Goal: Task Accomplishment & Management: Manage account settings

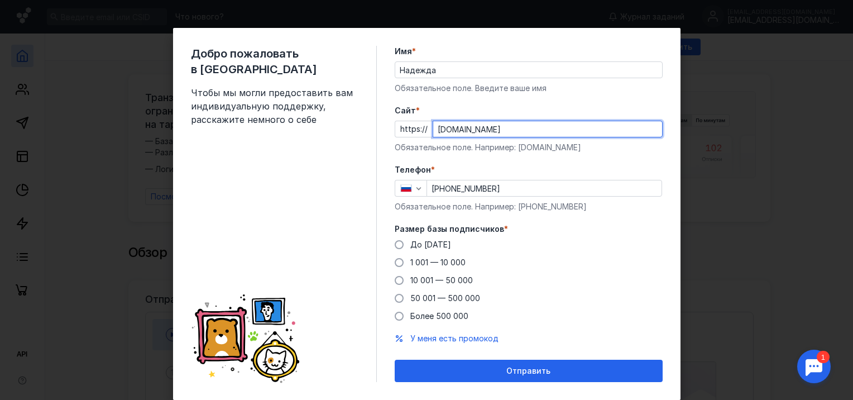
click at [786, 139] on div "Добро пожаловать в Sendsay Чтобы мы могли предоставить вам индивидуальную подде…" at bounding box center [426, 200] width 853 height 400
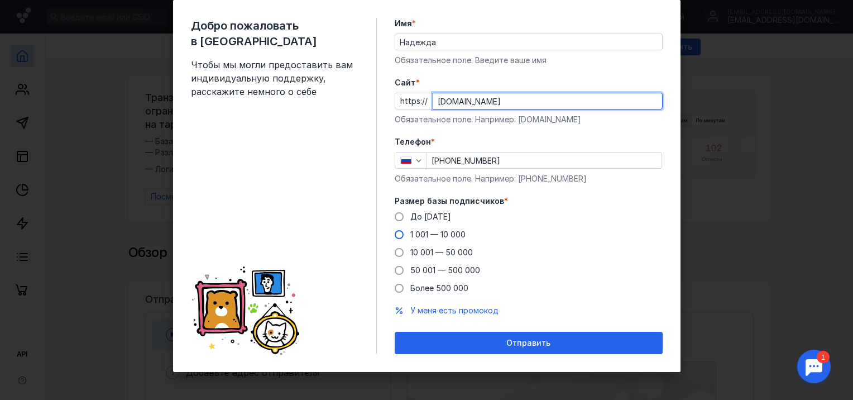
click at [395, 234] on span at bounding box center [399, 234] width 9 height 9
click at [0, 0] on input "1 001 — 10 000" at bounding box center [0, 0] width 0 height 0
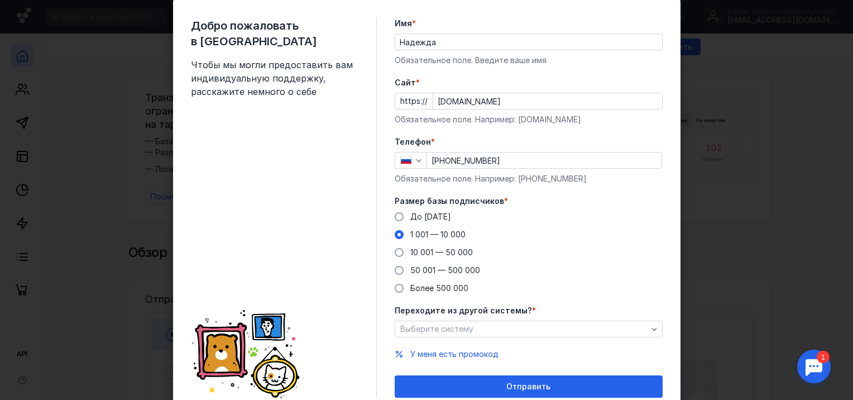
scroll to position [71, 0]
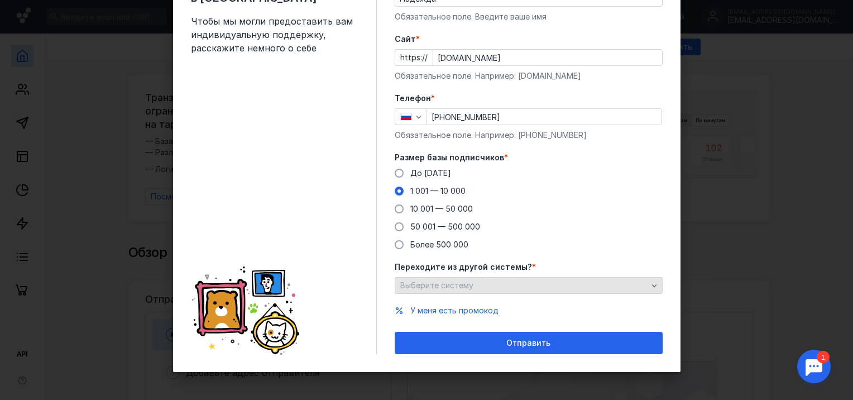
click at [652, 286] on icon "button" at bounding box center [654, 285] width 5 height 3
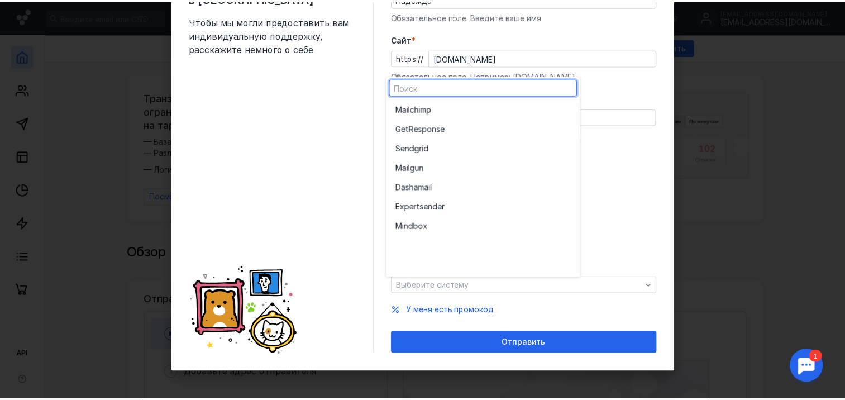
scroll to position [0, 0]
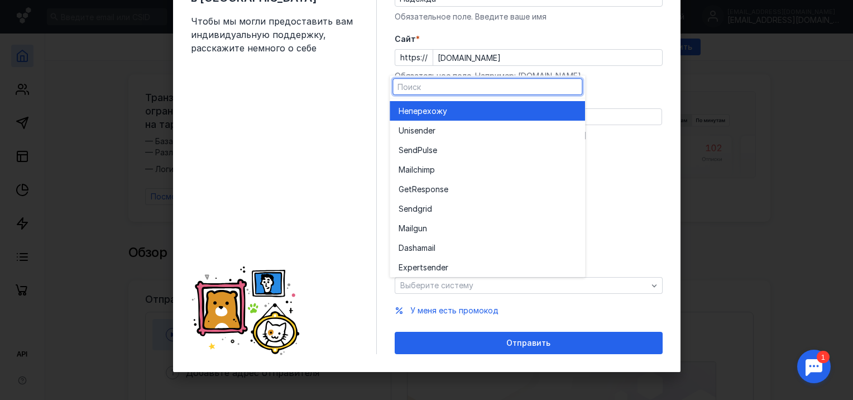
click at [450, 113] on div "Не перехожу" at bounding box center [488, 111] width 178 height 11
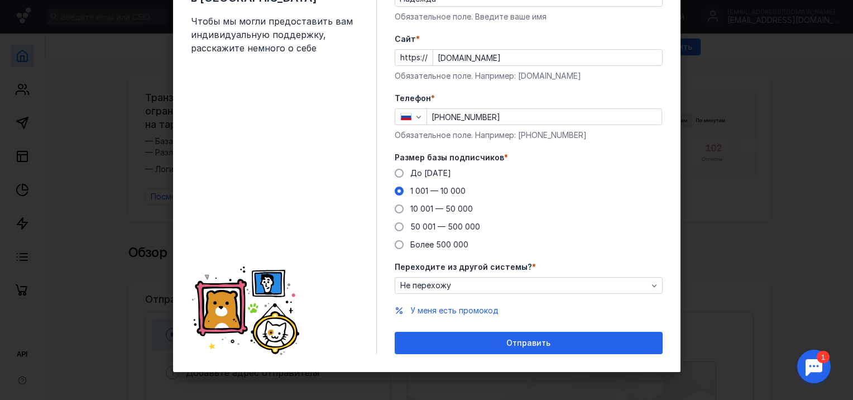
click at [538, 344] on span "Отправить" at bounding box center [528, 342] width 44 height 9
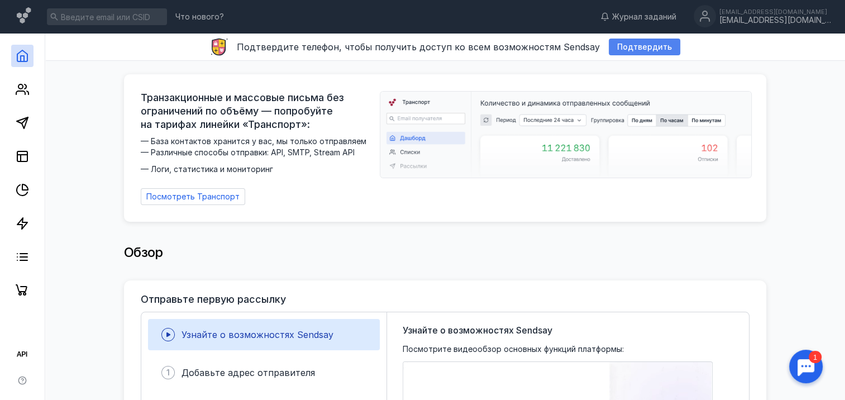
click at [642, 46] on span "Подтвердить" at bounding box center [644, 46] width 55 height 9
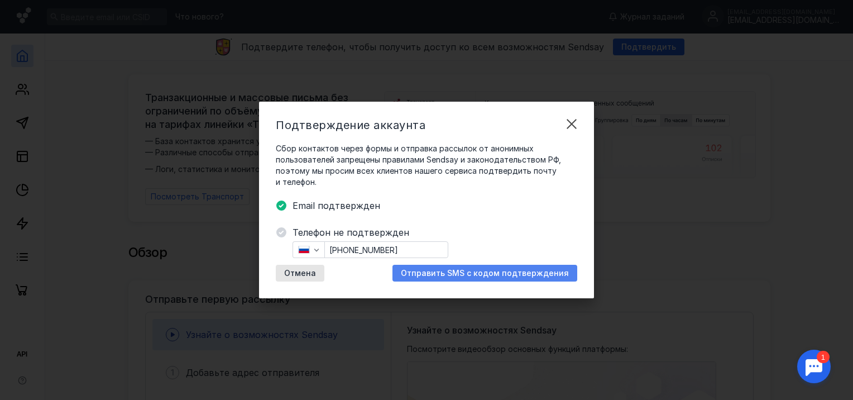
click at [482, 272] on span "Отправить SMS с кодом подтверждения" at bounding box center [485, 273] width 168 height 9
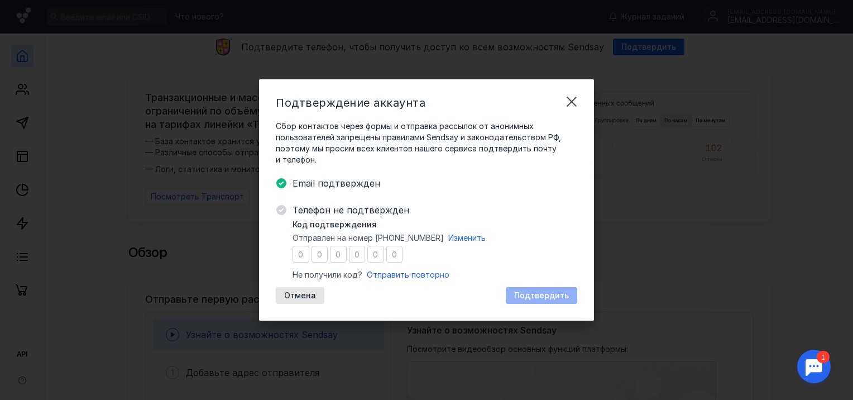
type input "1"
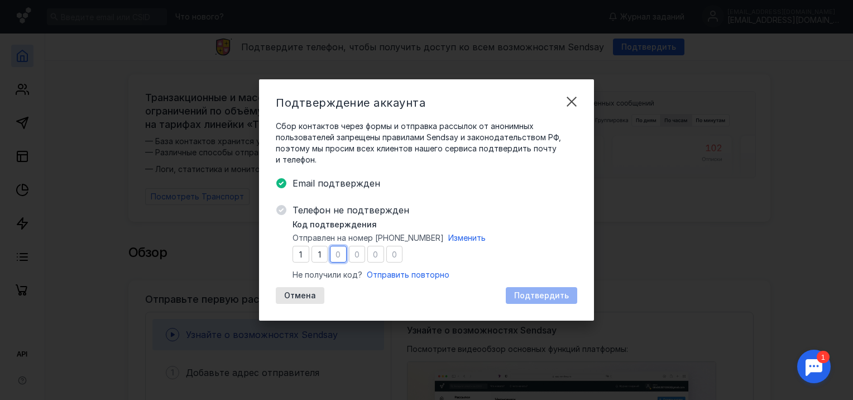
type input "7"
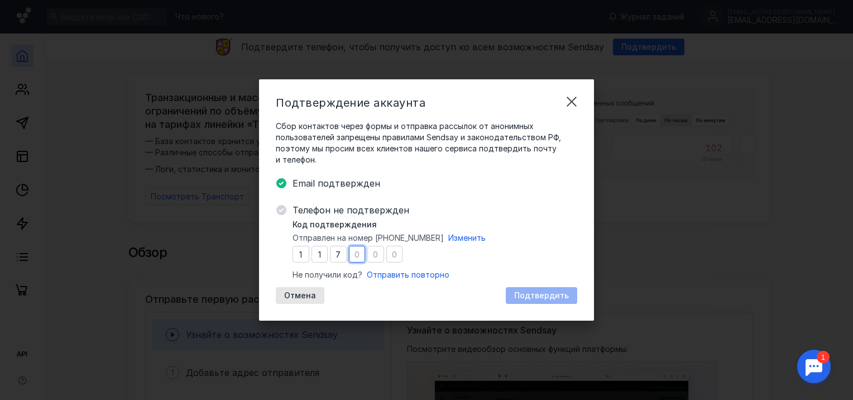
type input "5"
type input "4"
type input "5"
click at [528, 295] on span "Подтвердить" at bounding box center [541, 295] width 55 height 9
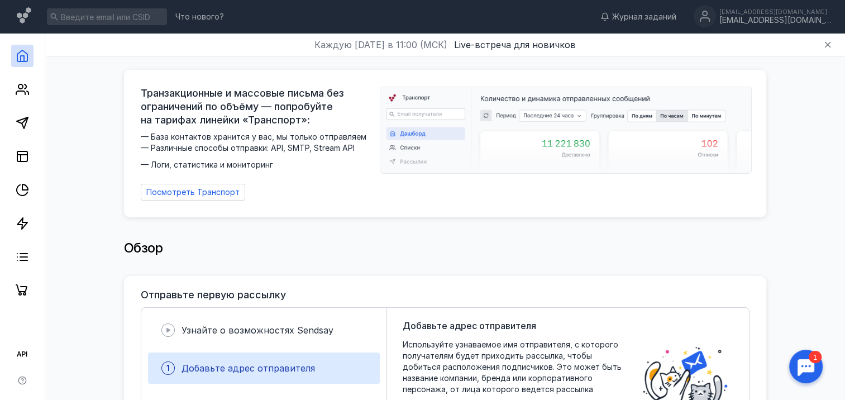
click at [563, 142] on img at bounding box center [565, 130] width 371 height 86
click at [20, 57] on icon at bounding box center [22, 55] width 13 height 13
click at [18, 89] on icon at bounding box center [22, 89] width 13 height 13
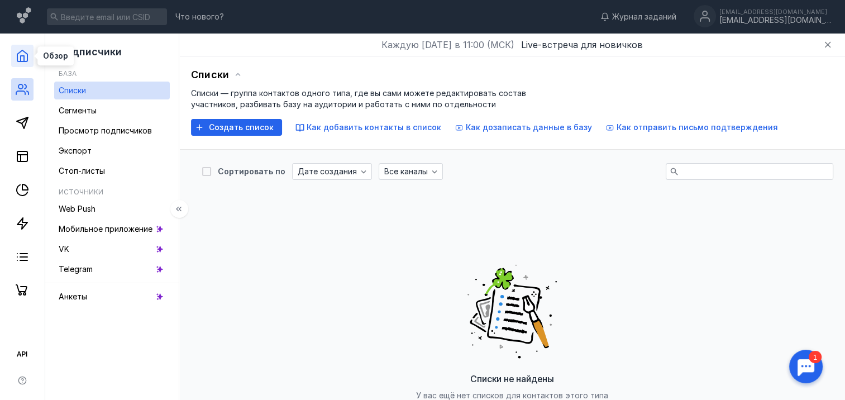
click at [22, 56] on polyline at bounding box center [22, 59] width 3 height 6
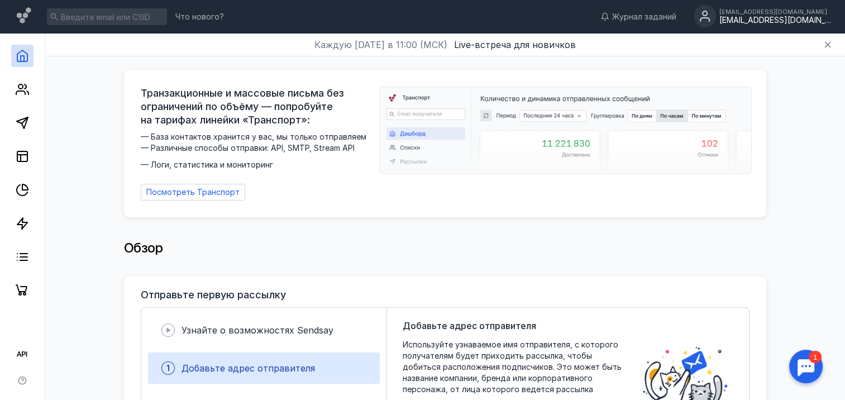
click at [716, 19] on circle at bounding box center [705, 16] width 22 height 22
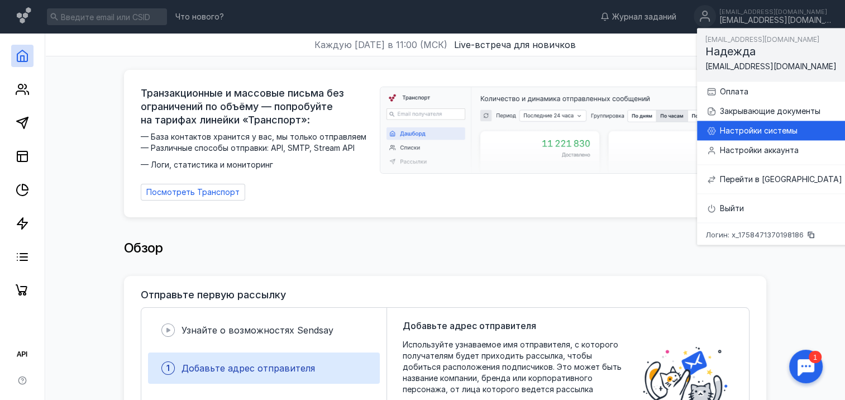
click at [752, 130] on div "Настройки системы" at bounding box center [781, 130] width 122 height 11
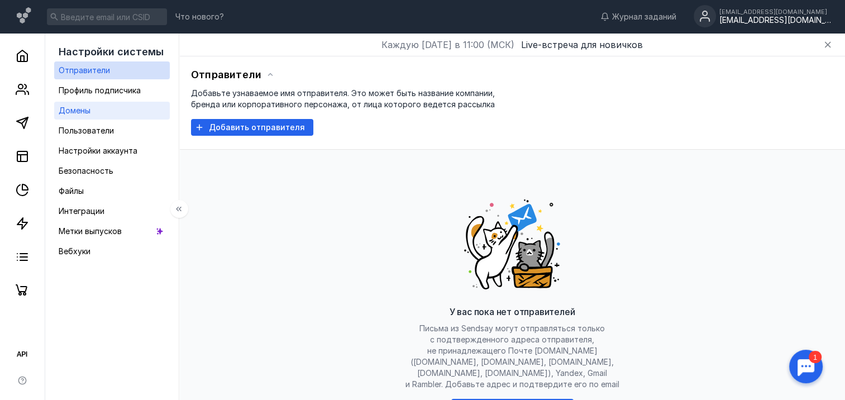
click at [73, 109] on span "Домены" at bounding box center [75, 110] width 32 height 9
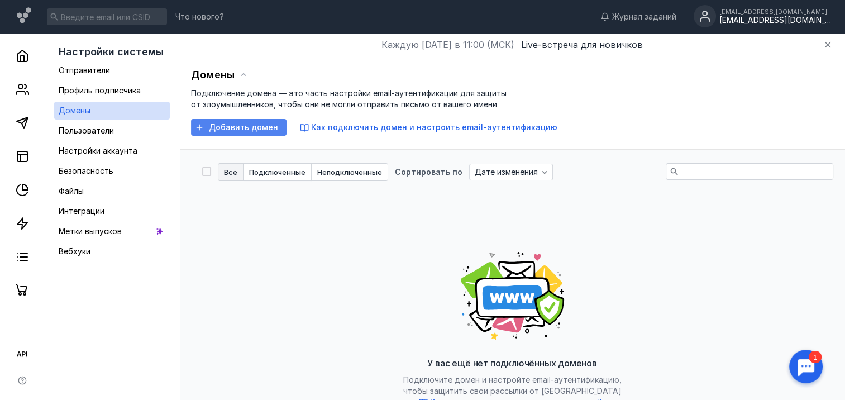
click at [226, 126] on span "Добавить домен" at bounding box center [243, 127] width 69 height 9
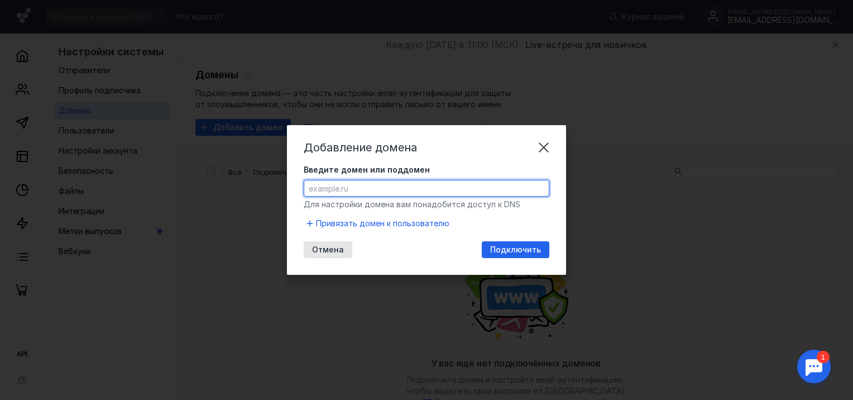
paste input "[DOMAIN_NAME]"
click at [310, 190] on input "[DOMAIN_NAME]" at bounding box center [426, 188] width 245 height 16
type input "[DOMAIN_NAME]"
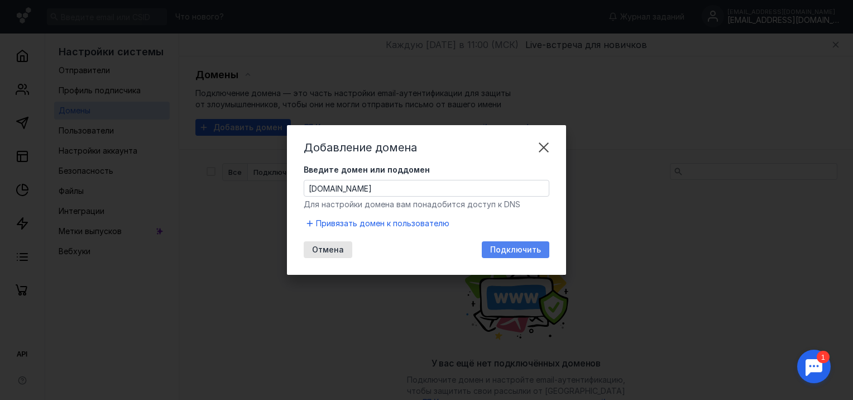
click at [515, 251] on span "Подключить" at bounding box center [515, 249] width 51 height 9
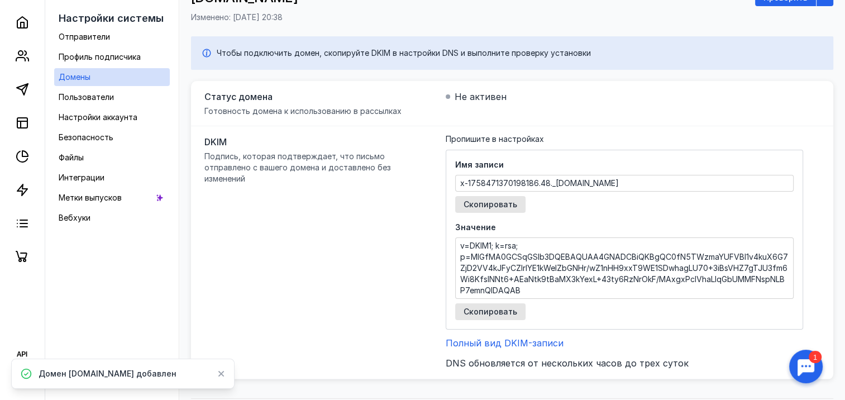
scroll to position [112, 0]
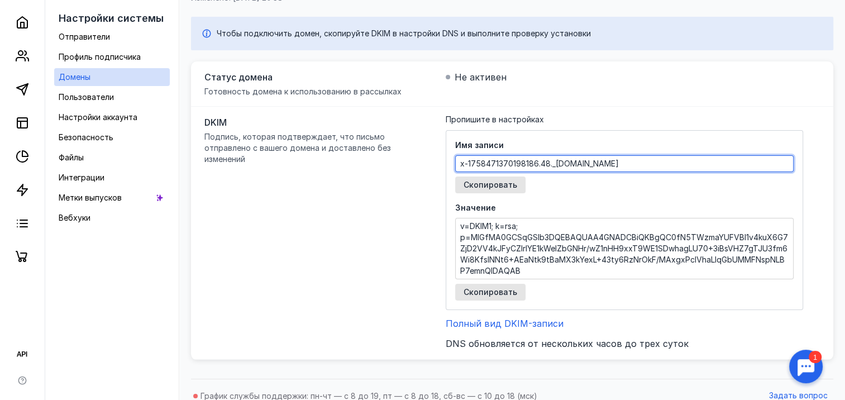
drag, startPoint x: 673, startPoint y: 161, endPoint x: 449, endPoint y: 165, distance: 224.5
click at [449, 165] on div "Имя записи x-1758471370198186.48._[DOMAIN_NAME] Скопировать Значение v=DKIM1; k…" at bounding box center [624, 220] width 357 height 180
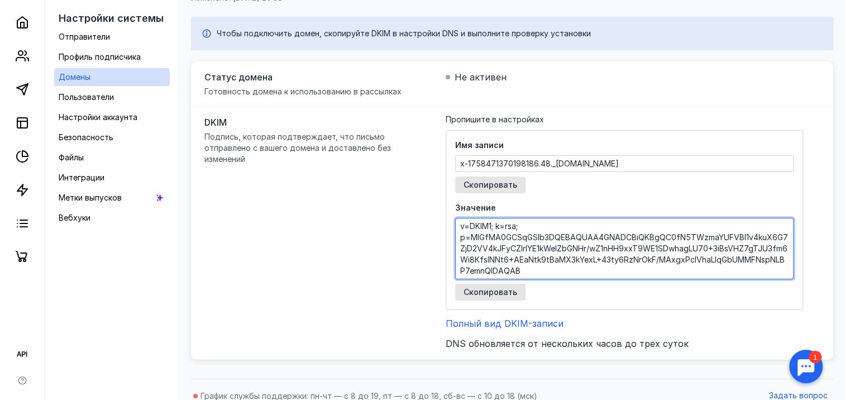
drag, startPoint x: 460, startPoint y: 226, endPoint x: 538, endPoint y: 275, distance: 92.6
click at [538, 275] on textarea "v=DKIM1; k=rsa; p=MIGfMA0GCSqGSIb3DQEBAQUAA4GNADCBiQKBgQC0fN5TWzmaYUFVBl1v4kuX6…" at bounding box center [624, 248] width 337 height 60
click at [300, 248] on div "DKIM Подпись, которая подтверждает, что письмо отправлено с вашего домена и дос…" at bounding box center [512, 233] width 642 height 253
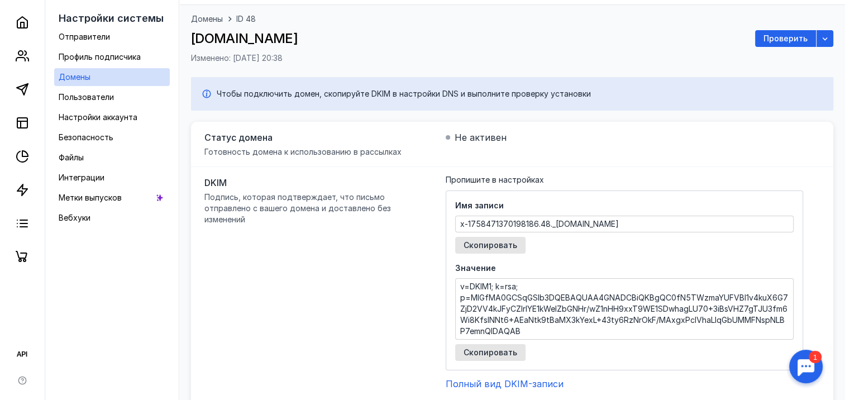
scroll to position [0, 0]
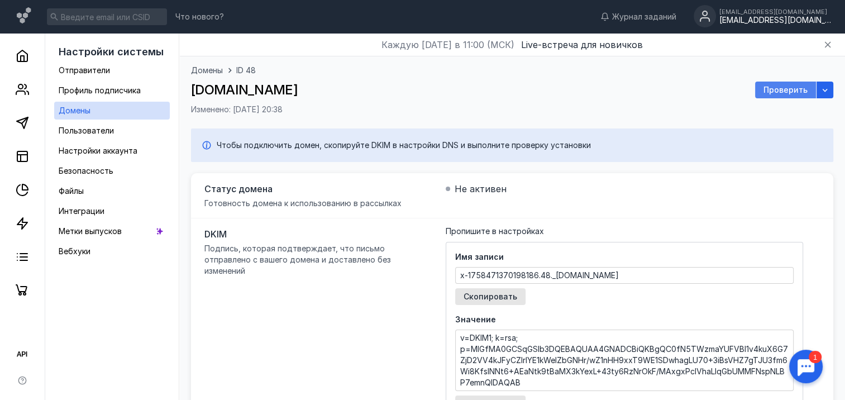
click at [790, 89] on span "Проверить" at bounding box center [785, 89] width 44 height 9
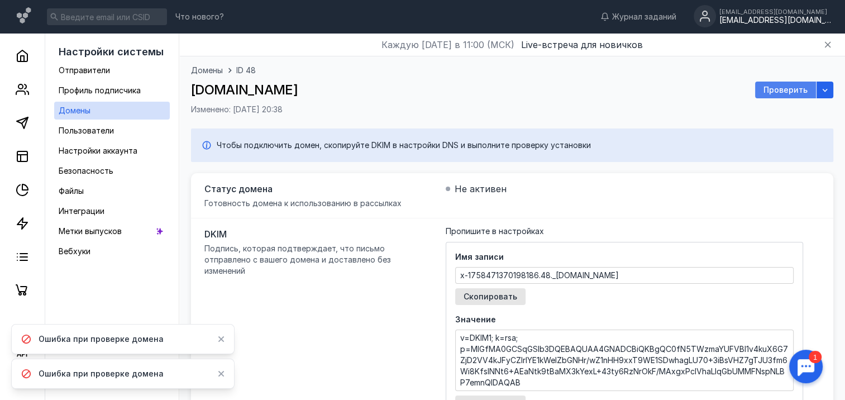
click at [785, 89] on span "Проверить" at bounding box center [785, 89] width 44 height 9
click at [630, 92] on div "[DOMAIN_NAME] Проверить" at bounding box center [512, 90] width 642 height 17
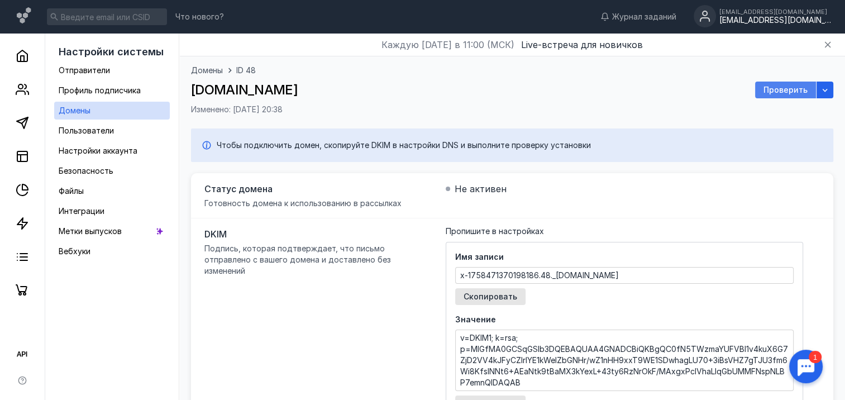
click at [790, 92] on span "Проверить" at bounding box center [785, 89] width 44 height 9
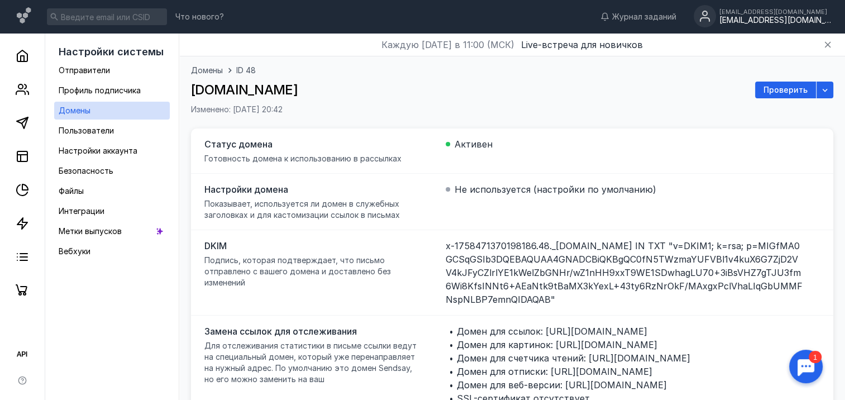
click at [716, 16] on circle at bounding box center [705, 16] width 22 height 22
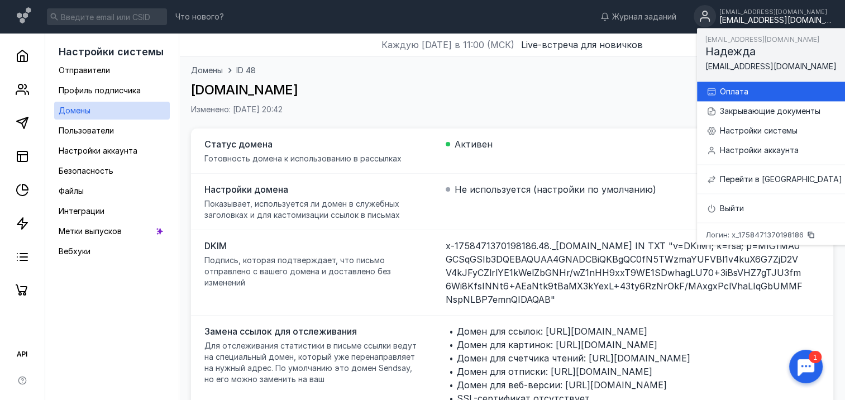
click at [739, 89] on div "Оплата" at bounding box center [781, 91] width 122 height 11
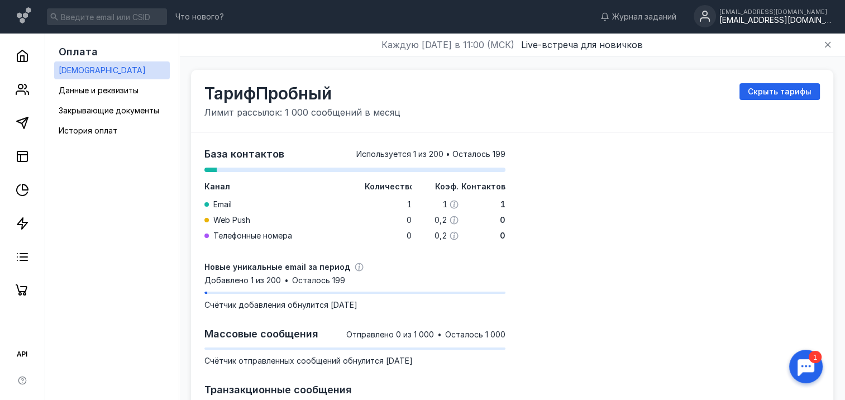
click at [716, 17] on circle at bounding box center [705, 16] width 22 height 22
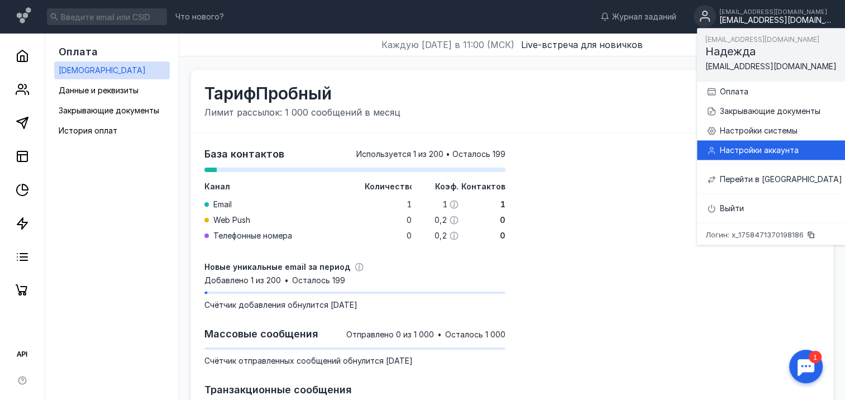
click at [739, 150] on div "Настройки аккаунта" at bounding box center [781, 150] width 122 height 11
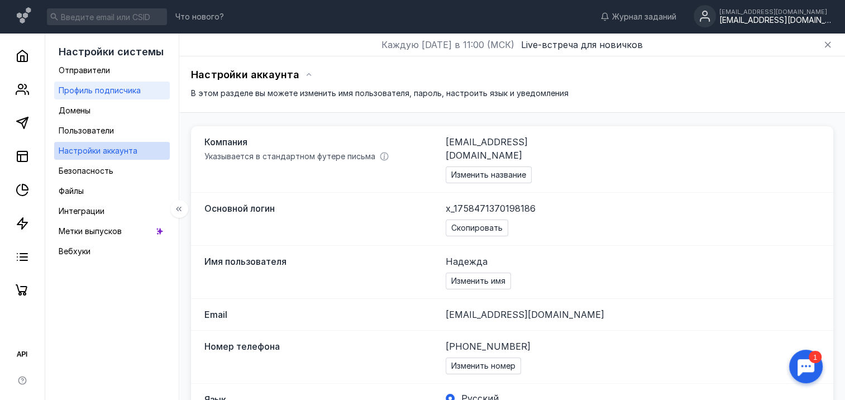
click at [73, 91] on span "Профиль подписчика" at bounding box center [100, 89] width 82 height 9
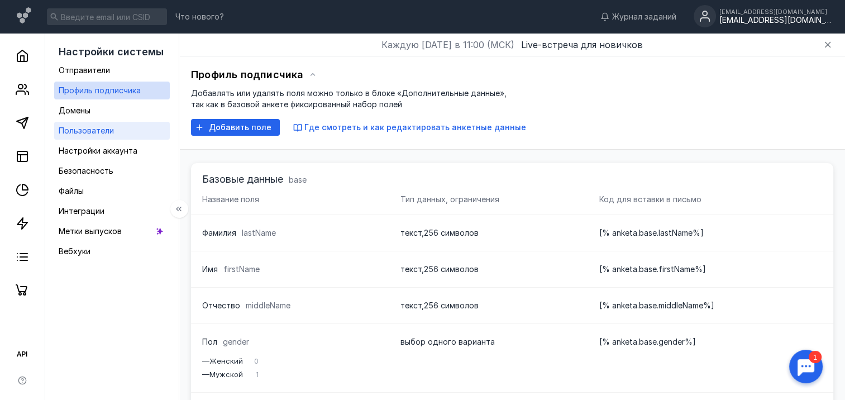
click at [60, 133] on span "Пользователи" at bounding box center [86, 130] width 55 height 9
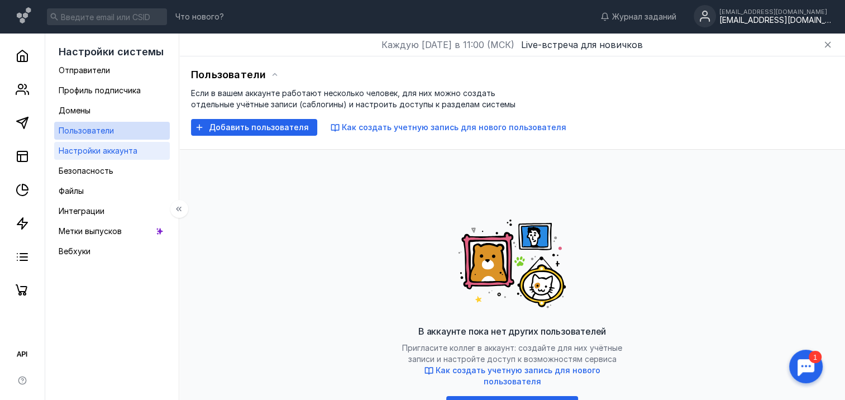
click at [67, 151] on span "Настройки аккаунта" at bounding box center [98, 150] width 79 height 9
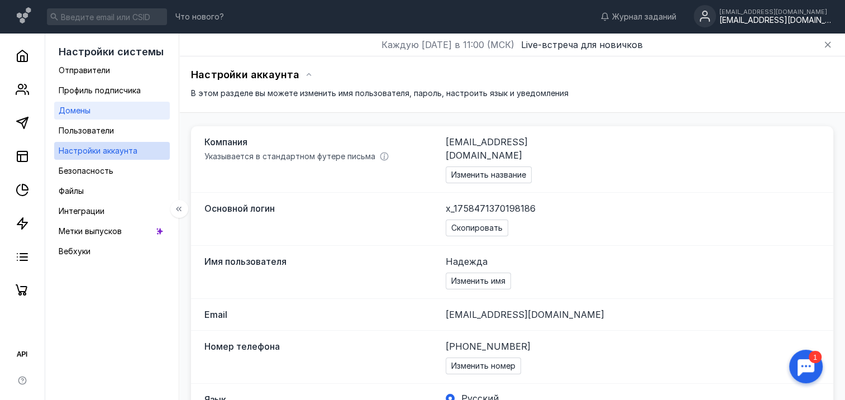
click at [69, 112] on span "Домены" at bounding box center [75, 110] width 32 height 9
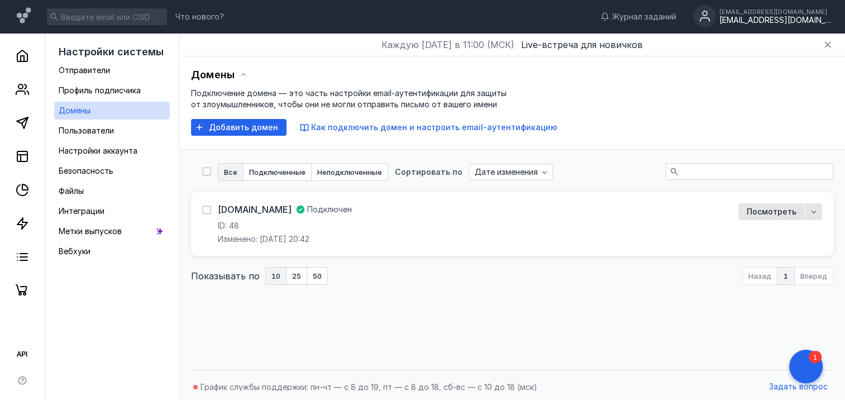
scroll to position [3, 0]
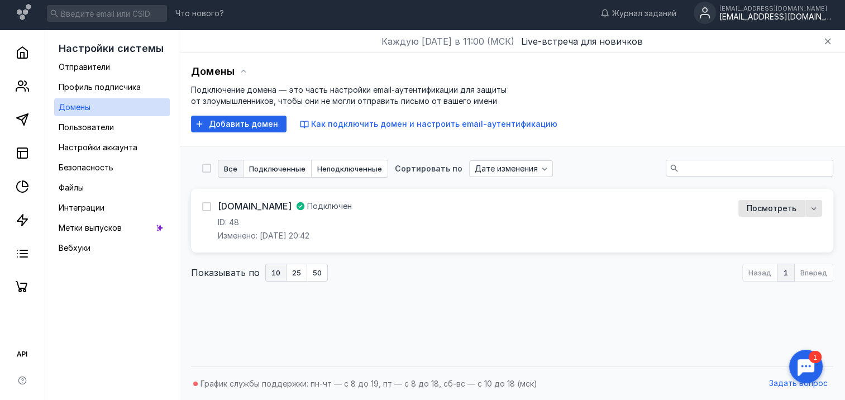
click at [716, 10] on circle at bounding box center [705, 13] width 22 height 22
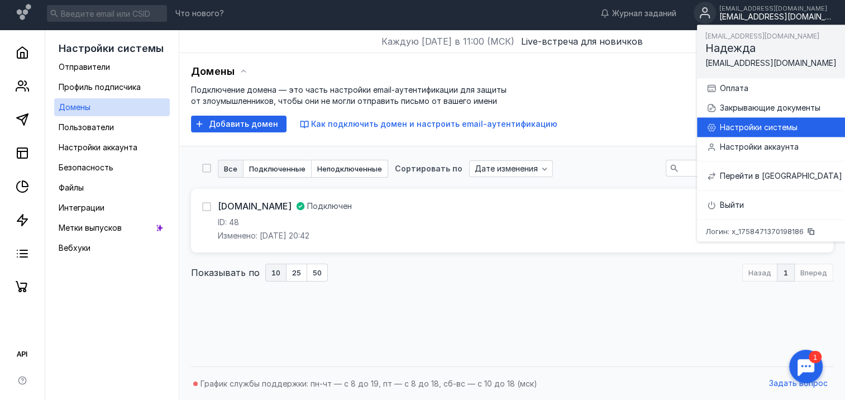
click at [724, 127] on div "Настройки системы" at bounding box center [781, 127] width 122 height 11
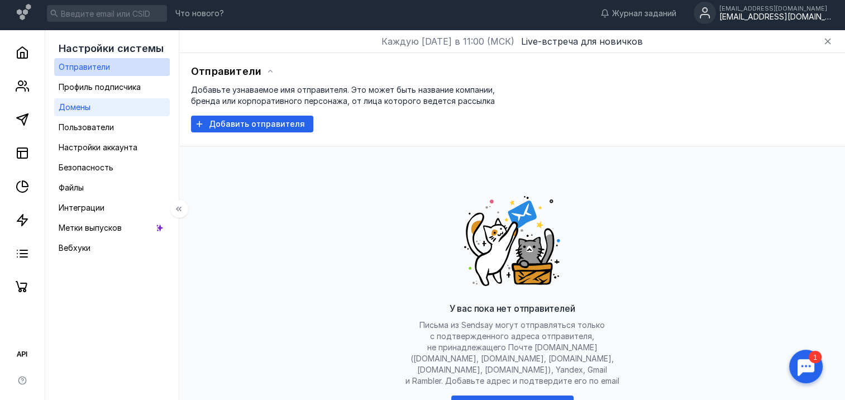
click at [71, 104] on span "Домены" at bounding box center [75, 106] width 32 height 9
